Goal: Navigation & Orientation: Find specific page/section

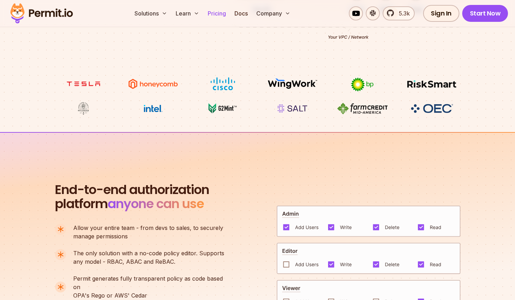
click at [222, 12] on link "Pricing" at bounding box center [217, 13] width 24 height 14
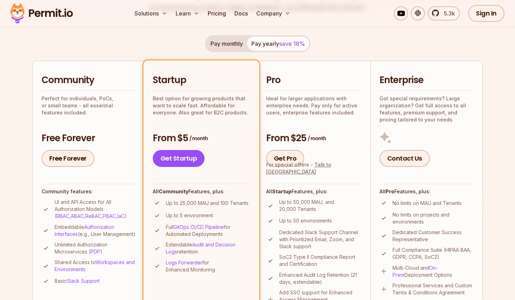
scroll to position [125, 0]
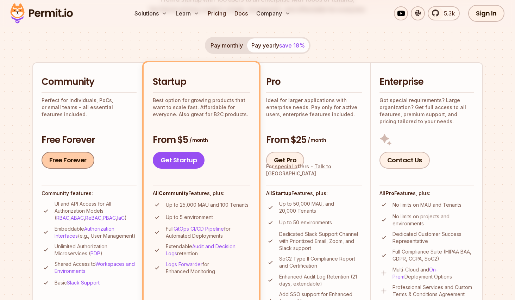
click at [76, 163] on link "Free Forever" at bounding box center [68, 160] width 53 height 17
click at [246, 13] on link "Docs" at bounding box center [241, 13] width 19 height 14
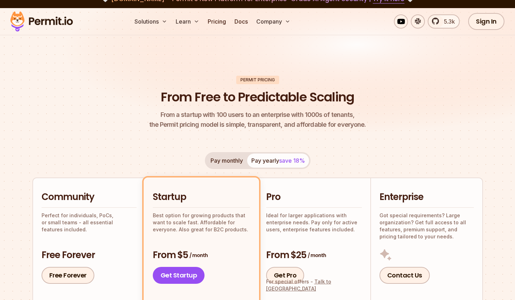
scroll to position [0, 0]
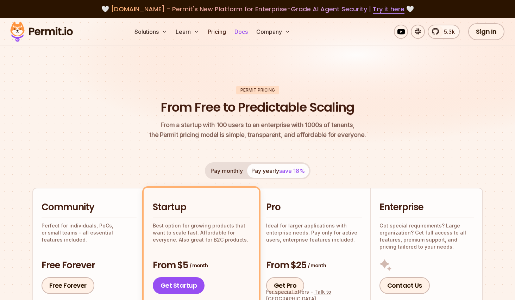
click at [243, 31] on link "Docs" at bounding box center [241, 32] width 19 height 14
